Goal: Task Accomplishment & Management: Manage account settings

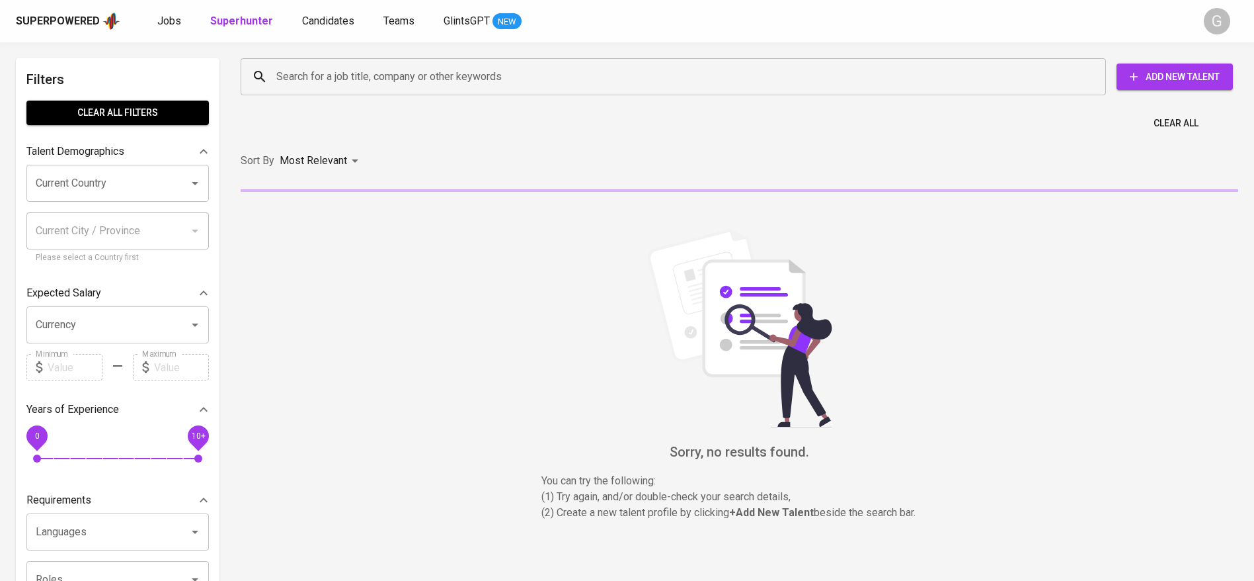
click at [327, 85] on input "Search for a job title, company or other keywords" at bounding box center [676, 76] width 807 height 25
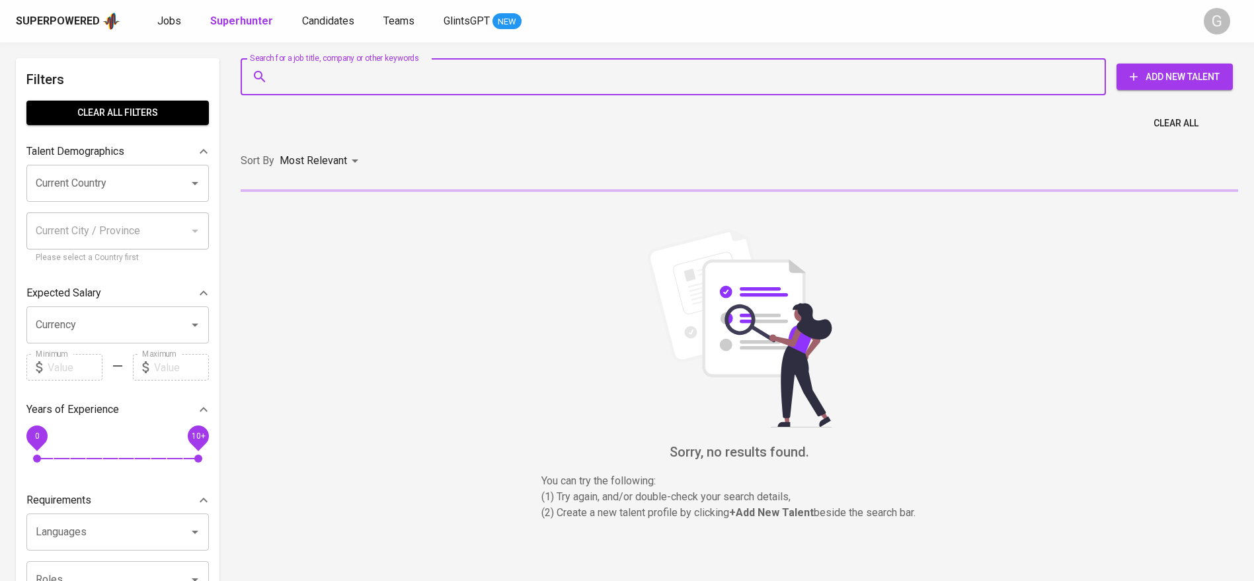
paste input "[EMAIL_ADDRESS][DOMAIN_NAME]"
type input "[EMAIL_ADDRESS][DOMAIN_NAME]"
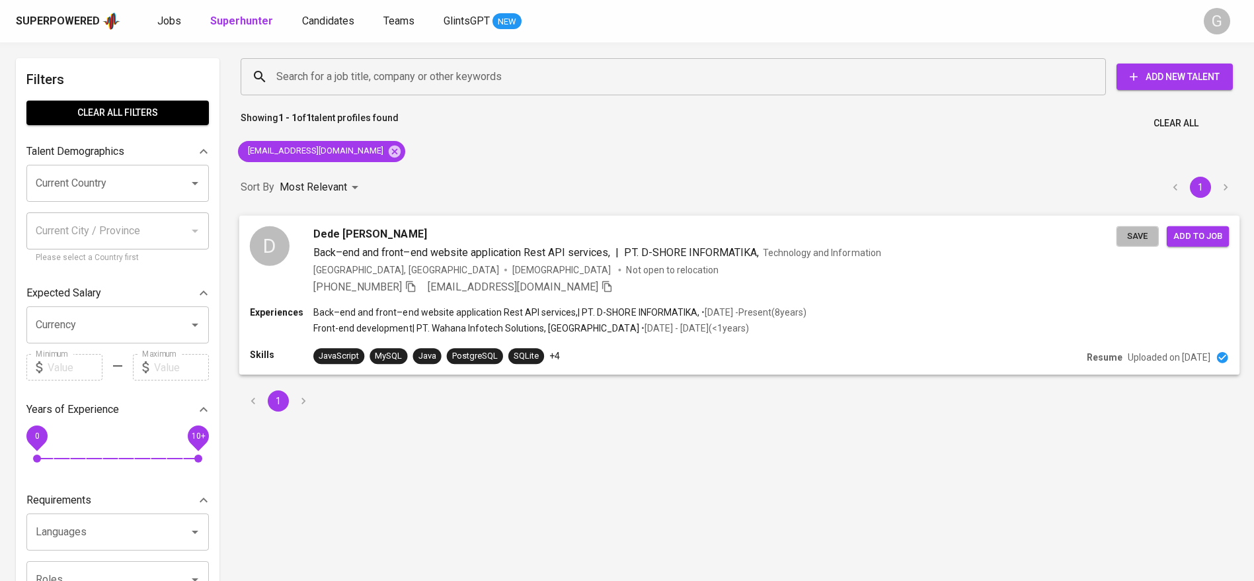
click at [1138, 234] on span "Save" at bounding box center [1137, 235] width 29 height 15
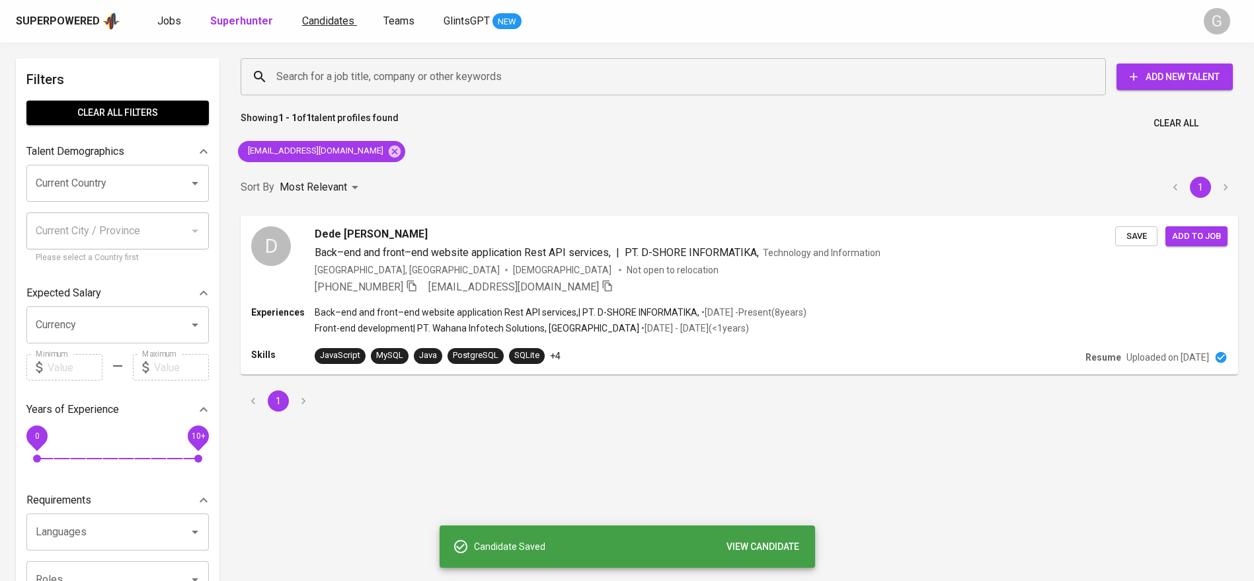
click at [309, 13] on link "Candidates" at bounding box center [329, 21] width 55 height 17
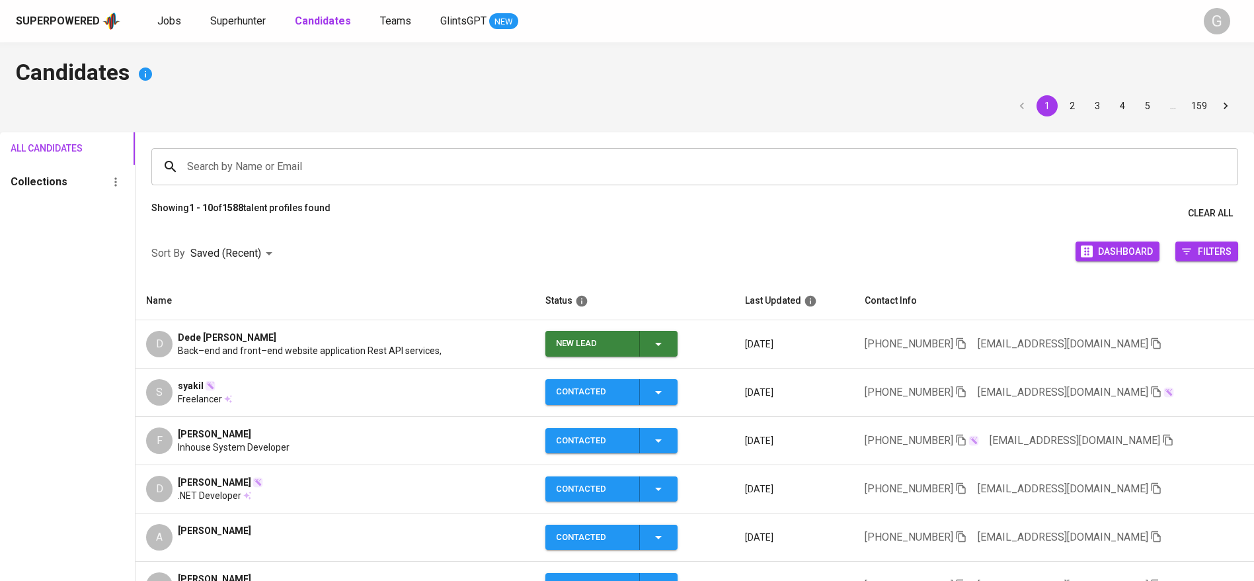
click at [645, 356] on td "New Lead" at bounding box center [635, 344] width 200 height 48
click at [651, 352] on div "New Lead" at bounding box center [611, 344] width 110 height 26
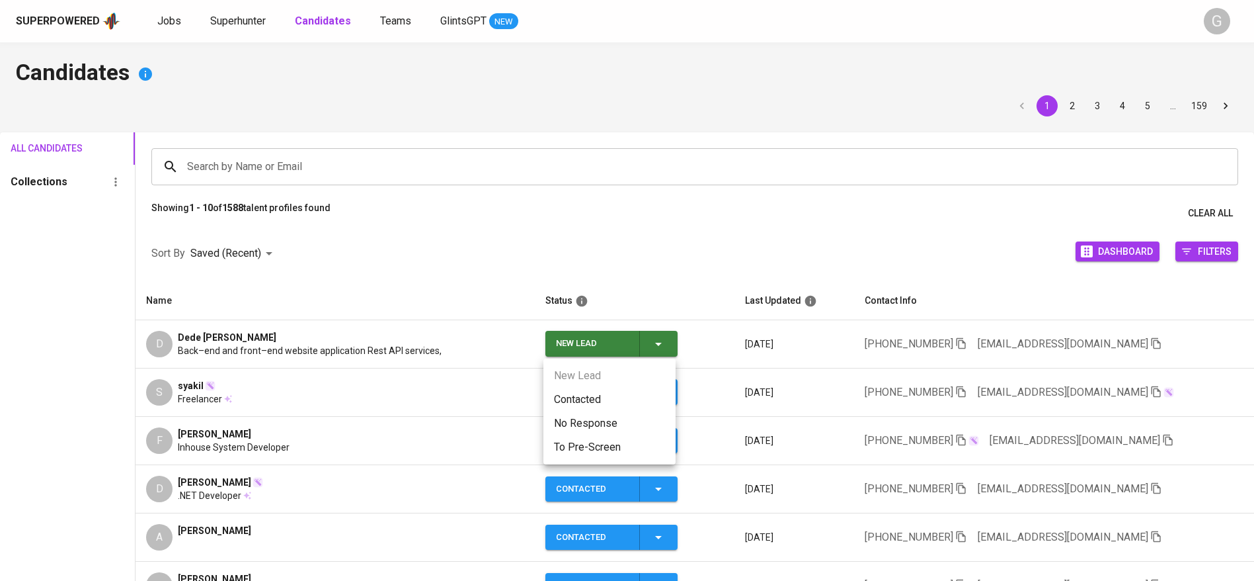
click at [615, 393] on li "Contacted" at bounding box center [609, 399] width 132 height 24
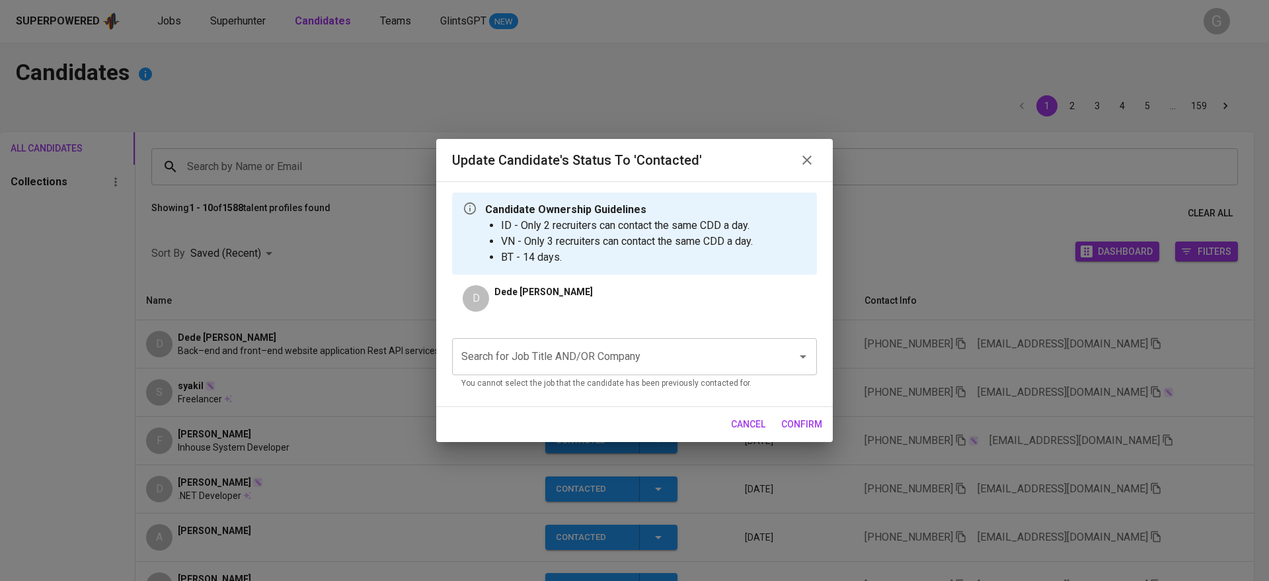
click at [651, 361] on input "Search for Job Title AND/OR Company" at bounding box center [616, 356] width 316 height 25
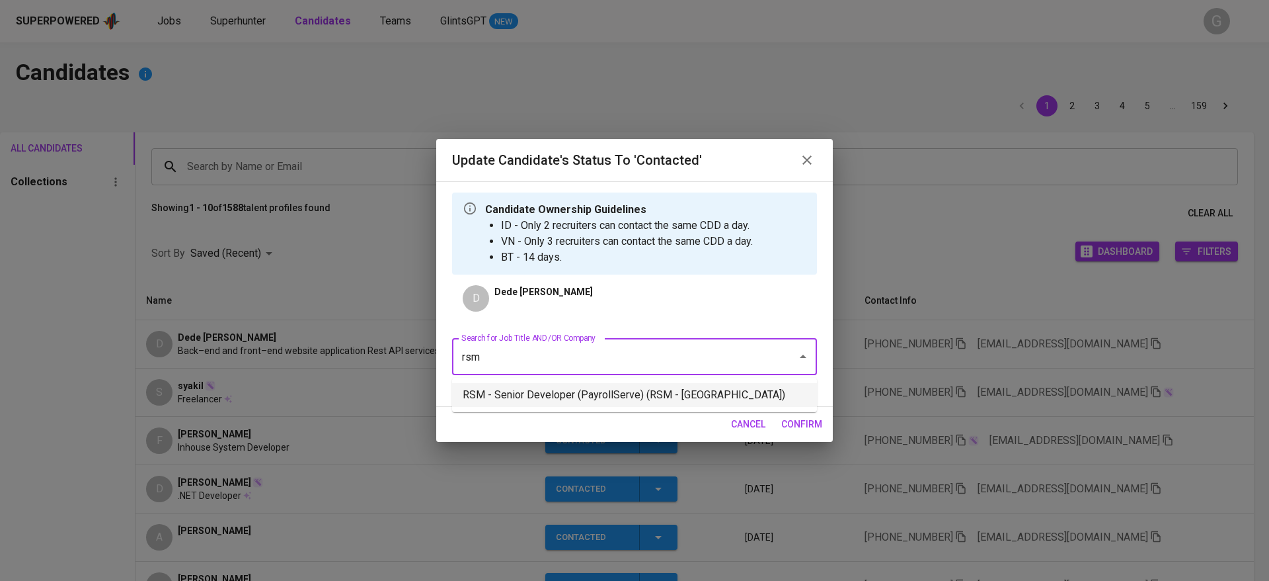
click at [606, 402] on li "RSM - Senior Developer (PayrollServe) (RSM - [GEOGRAPHIC_DATA])" at bounding box center [634, 395] width 365 height 24
type input "rsm"
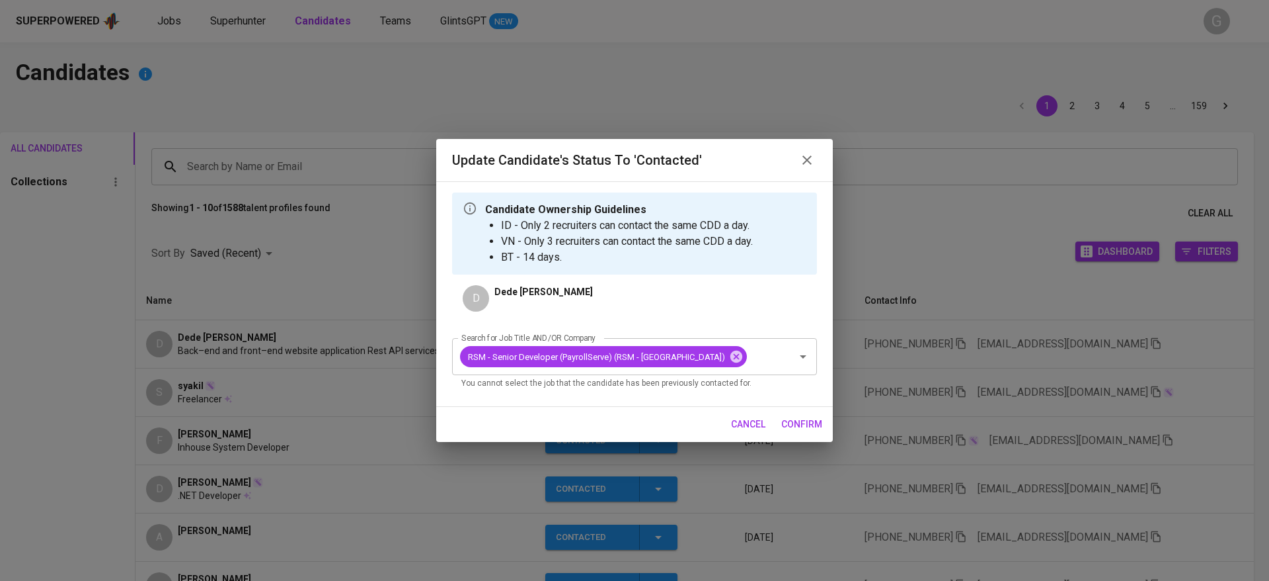
click at [795, 422] on span "confirm" at bounding box center [801, 424] width 41 height 17
